Goal: Information Seeking & Learning: Learn about a topic

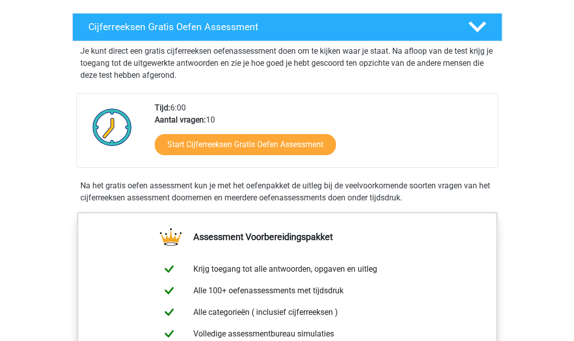
scroll to position [180, 0]
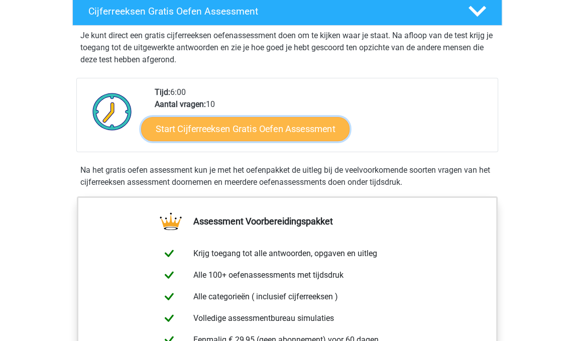
click at [285, 141] on link "Start Cijferreeksen Gratis Oefen Assessment" at bounding box center [245, 129] width 208 height 24
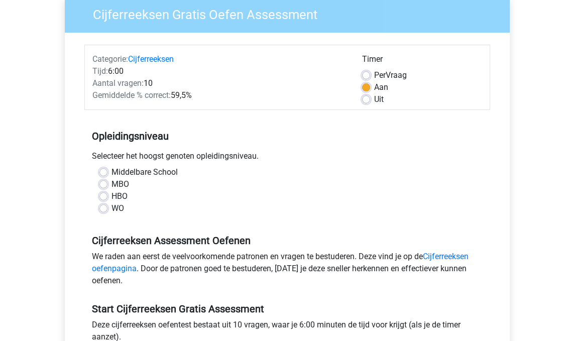
scroll to position [83, 0]
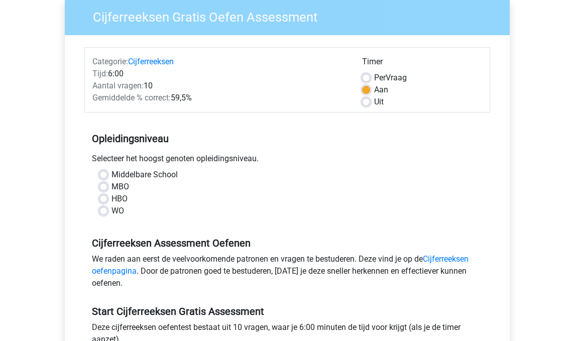
click at [374, 101] on label "Uit" at bounding box center [379, 102] width 10 height 12
click at [368, 101] on input "Uit" at bounding box center [366, 101] width 8 height 10
radio input "true"
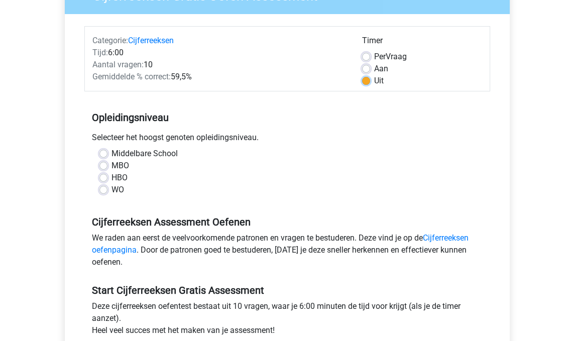
scroll to position [107, 0]
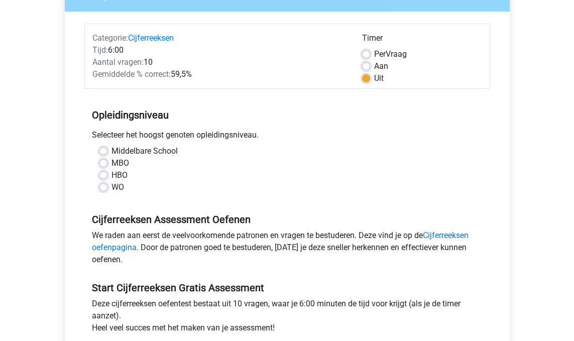
click at [111, 151] on label "Middelbare School" at bounding box center [144, 151] width 66 height 12
click at [104, 151] on input "Middelbare School" at bounding box center [103, 150] width 8 height 10
radio input "true"
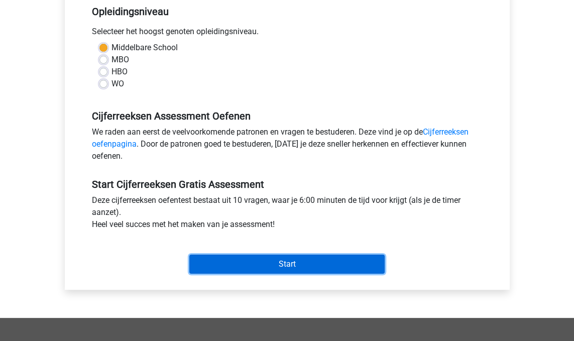
click at [326, 259] on input "Start" at bounding box center [286, 264] width 195 height 19
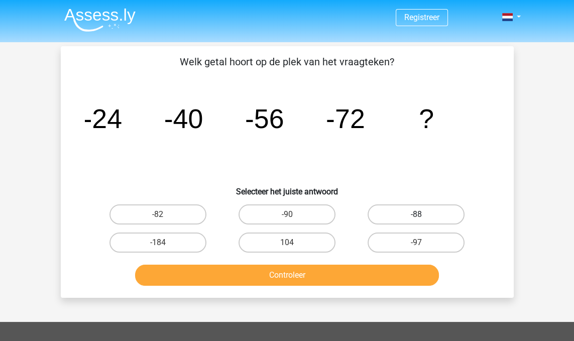
click at [444, 224] on label "-88" at bounding box center [416, 214] width 97 height 20
click at [423, 221] on input "-88" at bounding box center [419, 217] width 7 height 7
radio input "true"
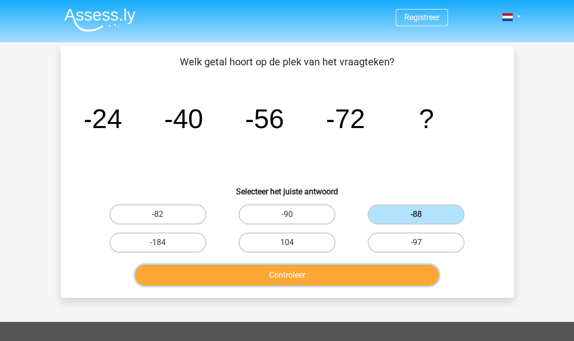
click at [400, 280] on button "Controleer" at bounding box center [287, 275] width 304 height 21
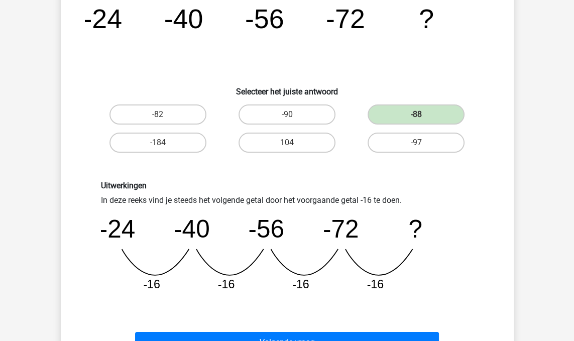
scroll to position [100, 0]
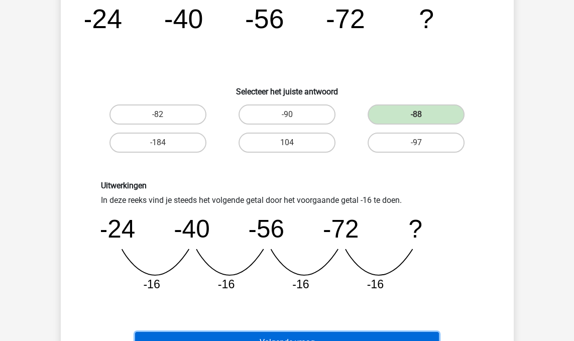
click at [420, 341] on button "Volgende vraag" at bounding box center [287, 342] width 304 height 21
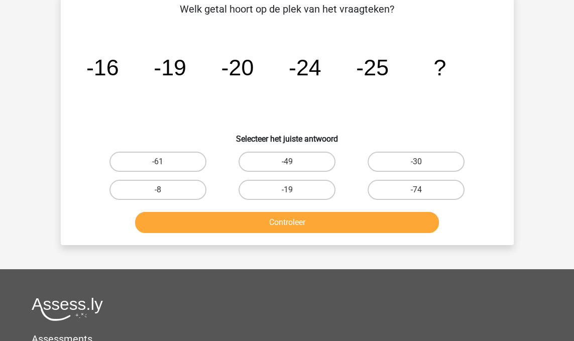
scroll to position [53, 0]
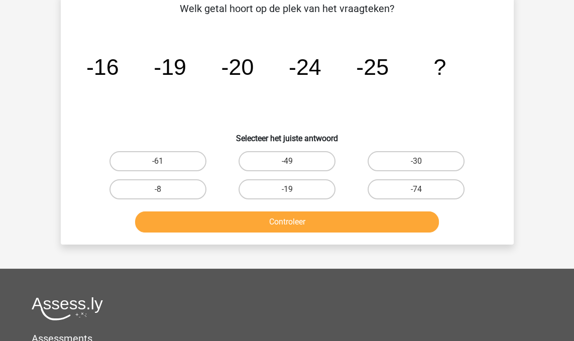
click at [433, 161] on label "-30" at bounding box center [416, 161] width 97 height 20
click at [423, 161] on input "-30" at bounding box center [419, 164] width 7 height 7
radio input "true"
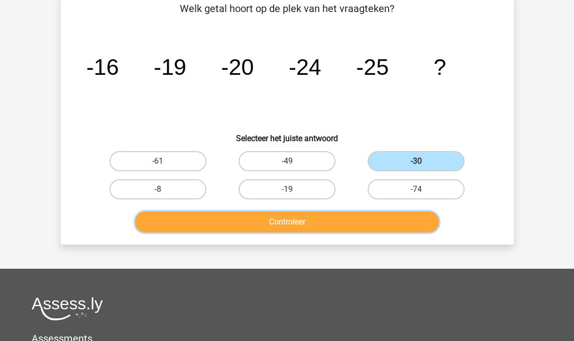
click at [400, 224] on button "Controleer" at bounding box center [287, 221] width 304 height 21
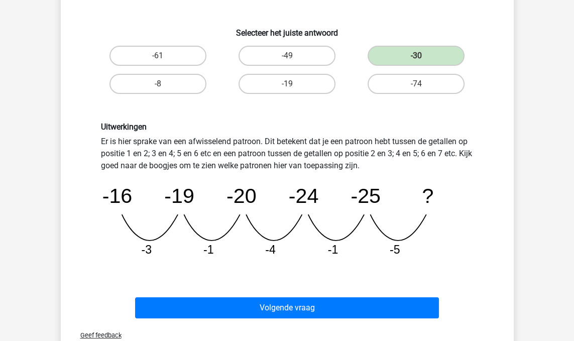
scroll to position [161, 0]
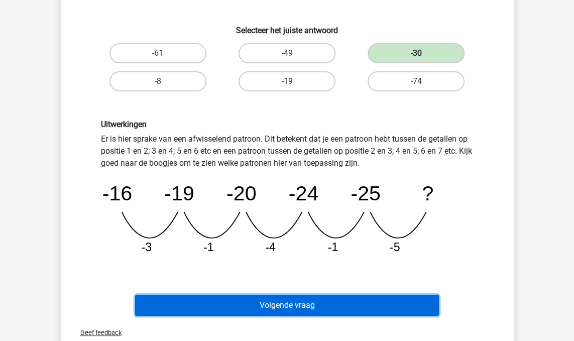
click at [411, 310] on button "Volgende vraag" at bounding box center [287, 305] width 304 height 21
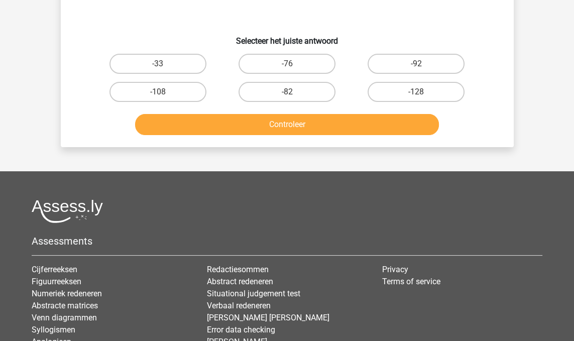
click at [411, 310] on div "Privacy Terms of service" at bounding box center [462, 316] width 175 height 104
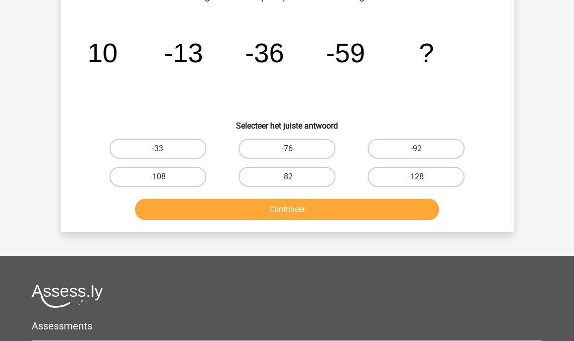
scroll to position [46, 0]
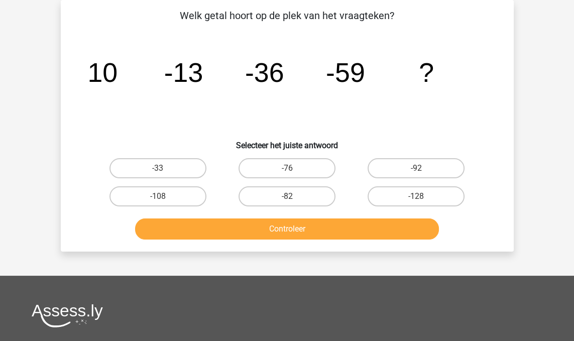
click at [288, 199] on input "-82" at bounding box center [290, 199] width 7 height 7
radio input "true"
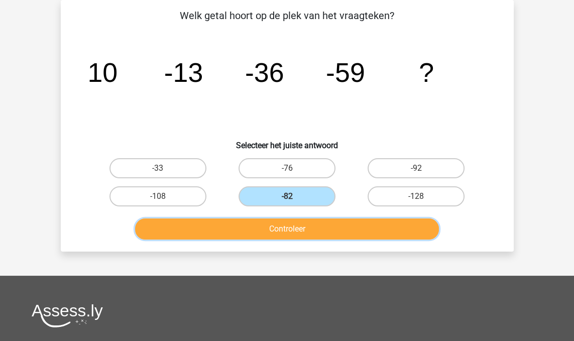
click at [274, 232] on button "Controleer" at bounding box center [287, 228] width 304 height 21
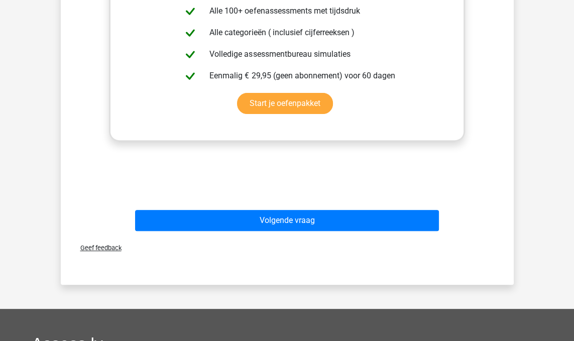
scroll to position [370, 0]
